Goal: Transaction & Acquisition: Purchase product/service

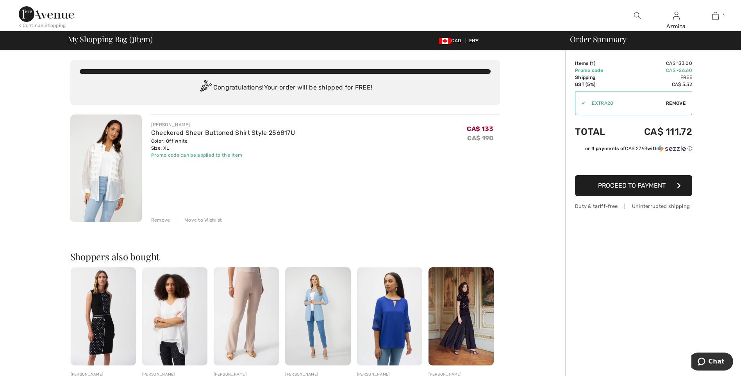
click at [632, 188] on span "Proceed to Payment" at bounding box center [632, 185] width 68 height 7
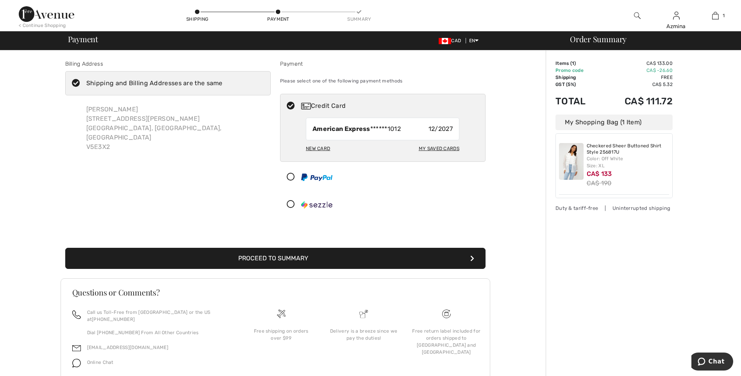
scroll to position [25, 0]
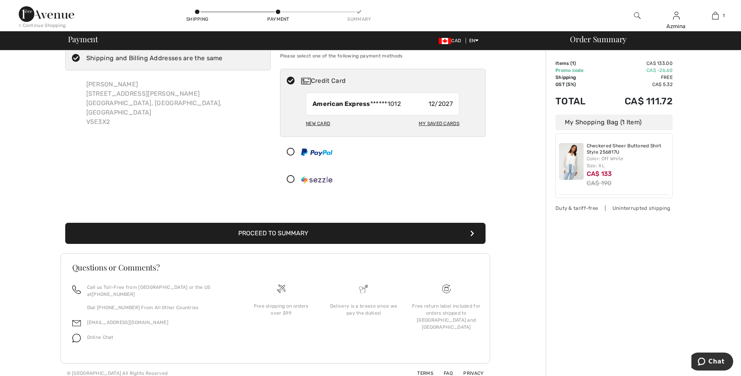
click at [378, 230] on button "Proceed to Summary" at bounding box center [275, 233] width 421 height 21
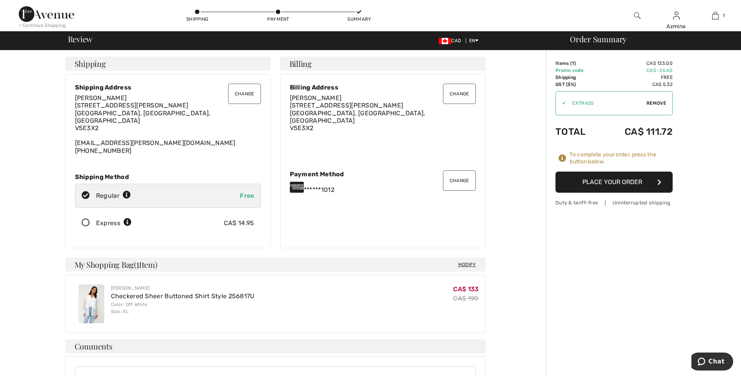
click at [592, 182] on button "Place Your Order" at bounding box center [614, 182] width 117 height 21
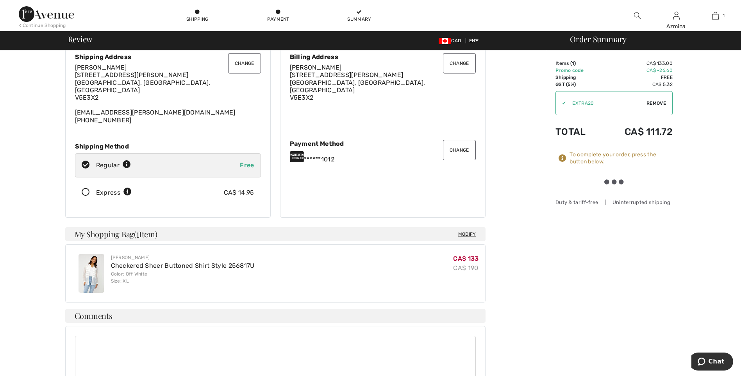
scroll to position [78, 0]
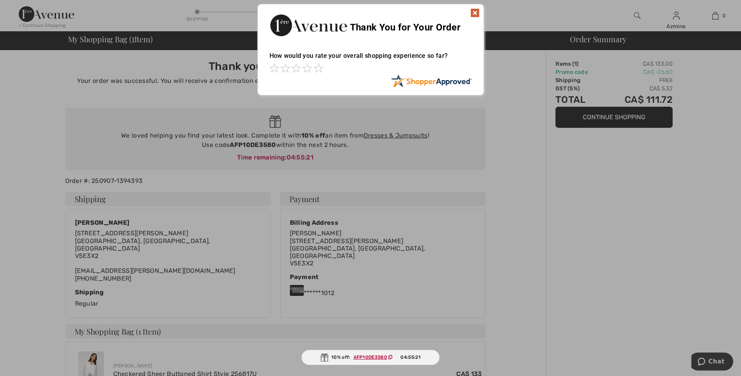
click at [477, 9] on img at bounding box center [475, 12] width 9 height 9
